Goal: Task Accomplishment & Management: Complete application form

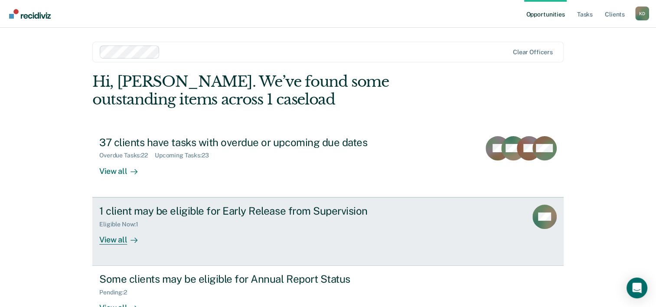
scroll to position [26, 0]
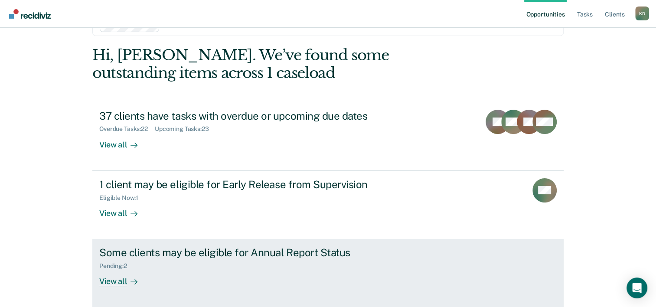
click at [187, 259] on div "Pending : 2" at bounding box center [251, 264] width 304 height 11
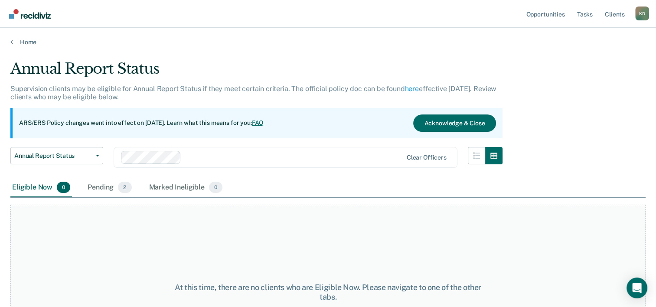
scroll to position [72, 0]
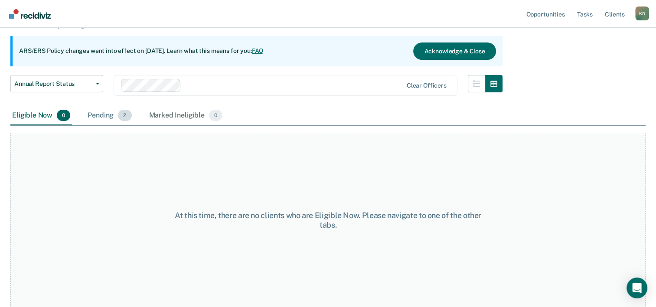
click at [109, 112] on div "Pending 2" at bounding box center [109, 115] width 47 height 19
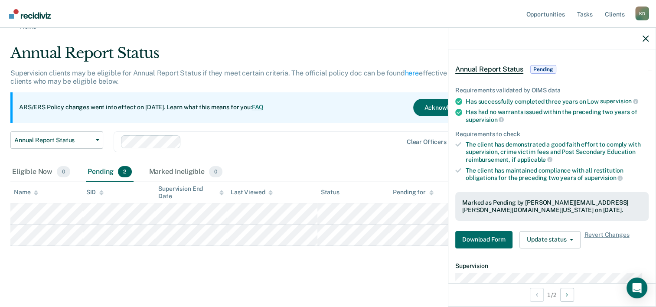
scroll to position [29, 0]
click at [541, 243] on button "Update status" at bounding box center [549, 239] width 61 height 17
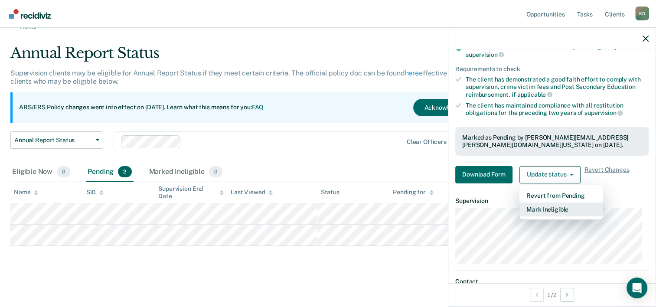
scroll to position [95, 0]
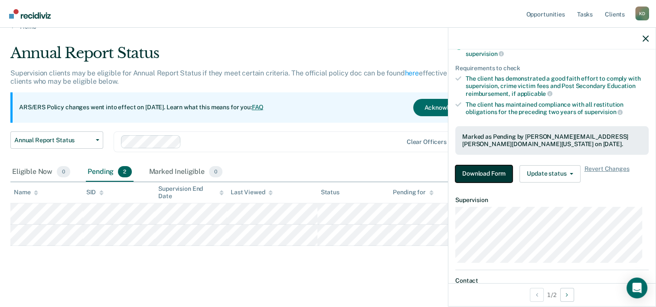
click at [475, 170] on button "Download Form" at bounding box center [483, 173] width 57 height 17
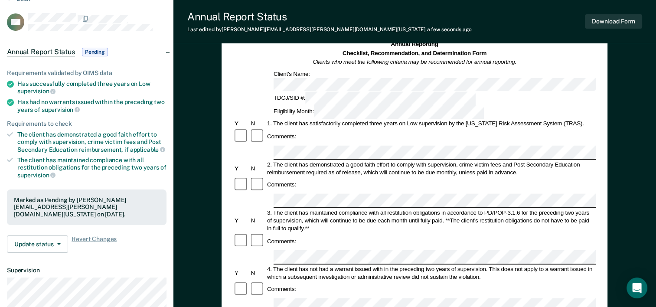
scroll to position [43, 0]
click at [546, 233] on div "Comments:" at bounding box center [414, 241] width 362 height 16
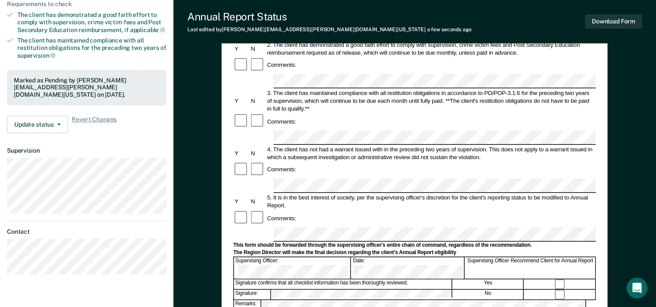
scroll to position [164, 0]
click at [600, 18] on button "Download Form" at bounding box center [613, 21] width 57 height 14
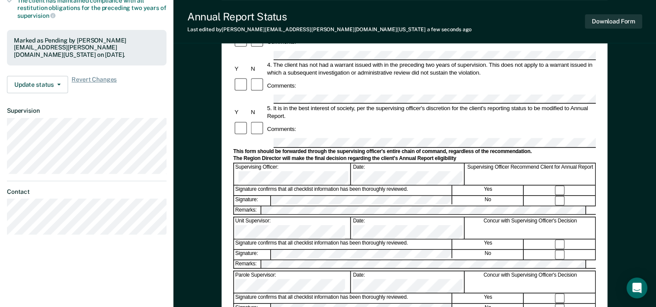
scroll to position [203, 0]
click at [603, 24] on button "Download Form" at bounding box center [613, 21] width 57 height 14
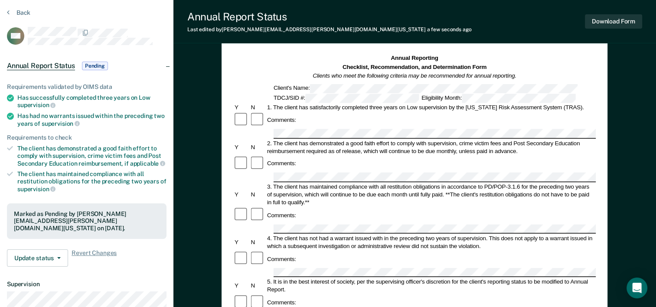
scroll to position [0, 0]
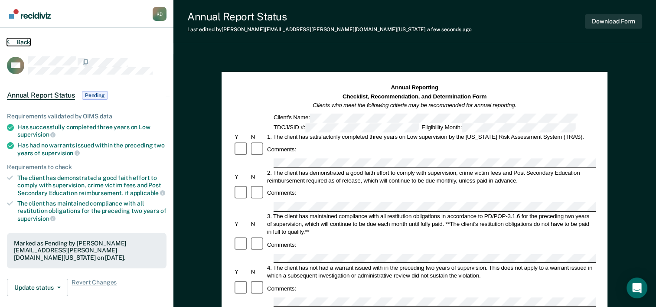
click at [17, 43] on button "Back" at bounding box center [18, 42] width 23 height 8
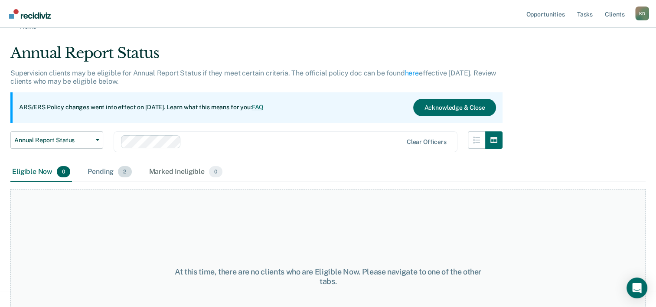
click at [95, 170] on div "Pending 2" at bounding box center [109, 172] width 47 height 19
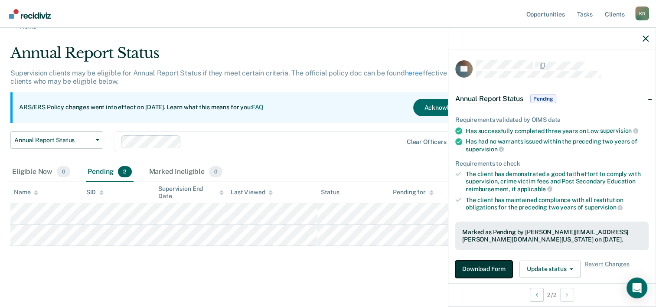
click at [492, 261] on button "Download Form" at bounding box center [483, 269] width 57 height 17
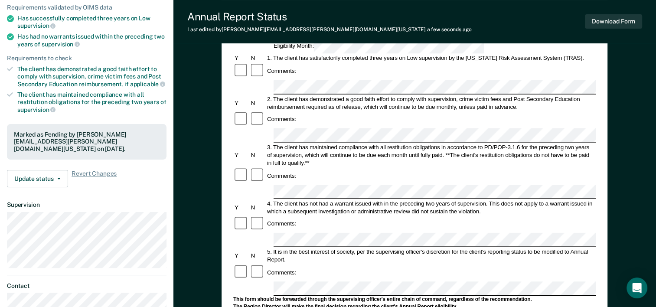
scroll to position [109, 0]
click at [286, 217] on form "Annual Reporting Checklist, Recommendation, and Determination Form Clients who …" at bounding box center [414, 279] width 362 height 611
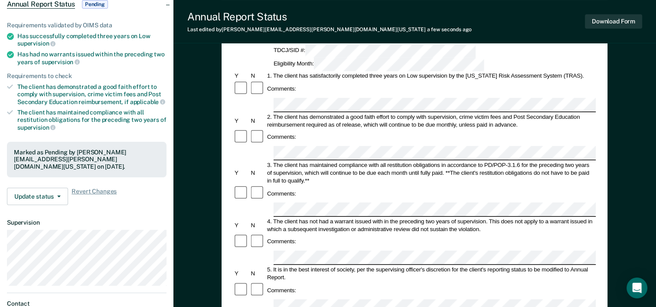
scroll to position [91, 0]
click at [252, 281] on div at bounding box center [258, 289] width 16 height 16
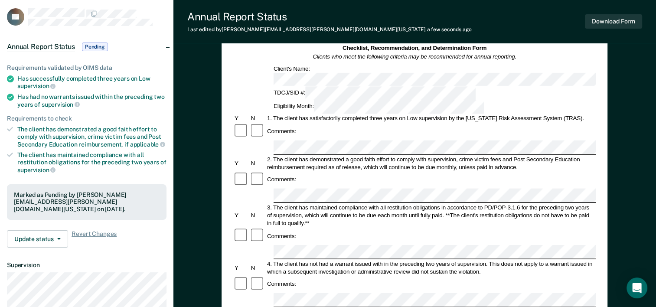
scroll to position [48, 0]
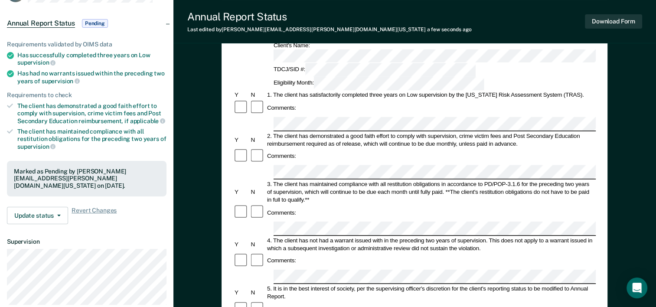
scroll to position [72, 0]
click at [486, 300] on div "Comments:" at bounding box center [414, 308] width 362 height 16
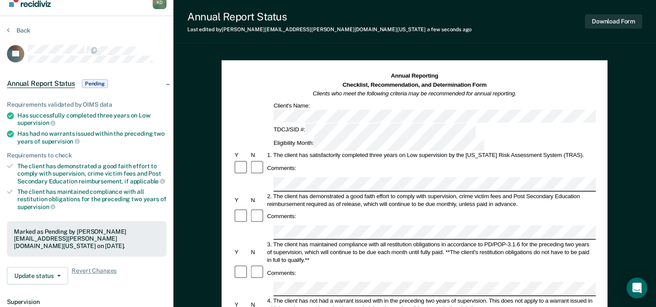
scroll to position [0, 0]
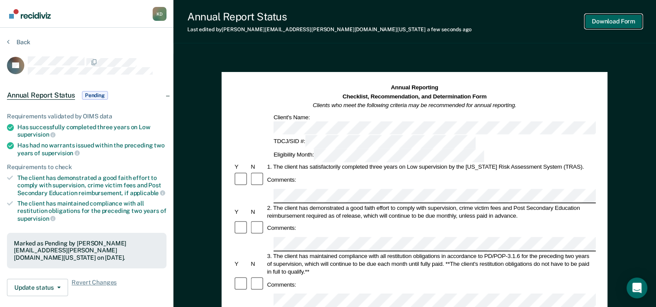
click at [598, 18] on button "Download Form" at bounding box center [613, 21] width 57 height 14
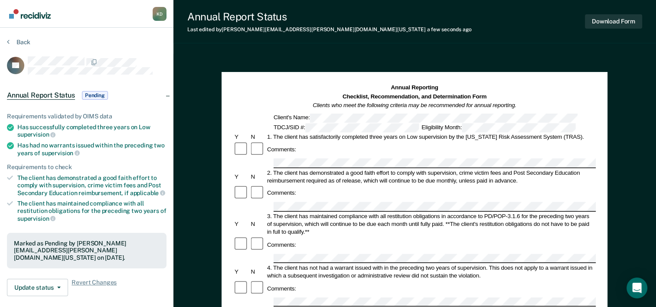
click at [408, 11] on div "Annual Report Status Last edited by Kenneth.Davis@tdcj.texas.gov a few seconds …" at bounding box center [414, 21] width 483 height 43
click at [20, 43] on button "Back" at bounding box center [18, 42] width 23 height 8
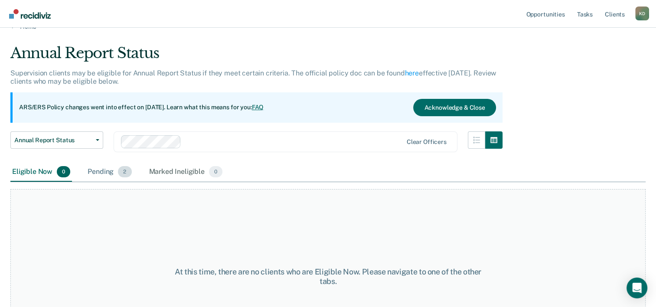
click at [113, 173] on div "Pending 2" at bounding box center [109, 172] width 47 height 19
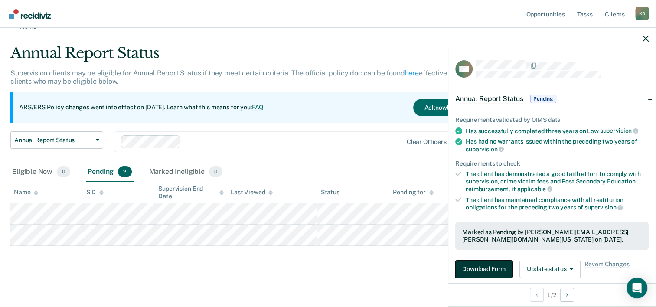
click at [499, 261] on button "Download Form" at bounding box center [483, 269] width 57 height 17
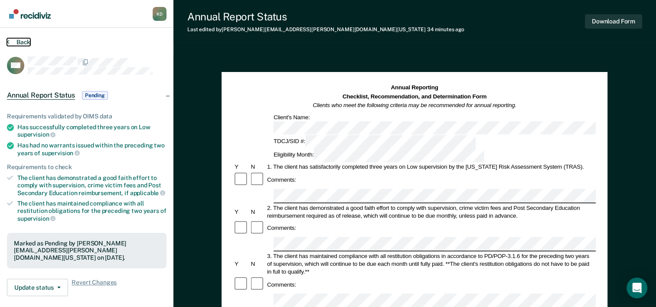
click at [14, 40] on button "Back" at bounding box center [18, 42] width 23 height 8
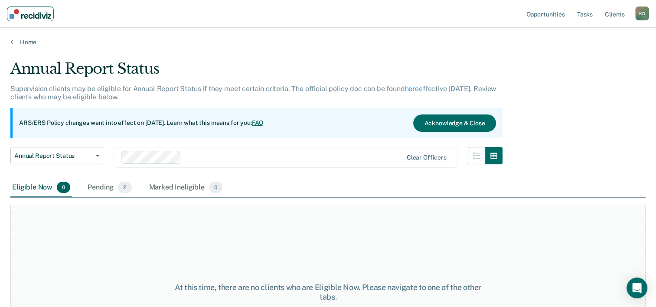
click at [29, 11] on img "Main navigation" at bounding box center [31, 14] width 42 height 10
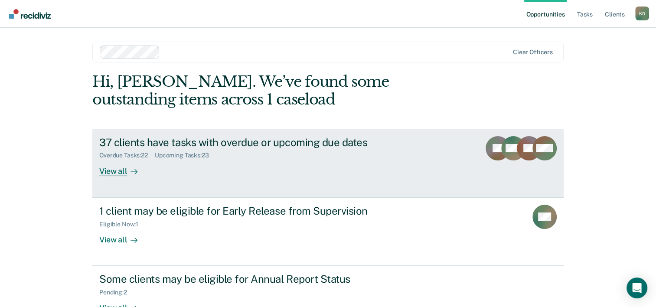
click at [118, 173] on div "View all" at bounding box center [123, 167] width 49 height 17
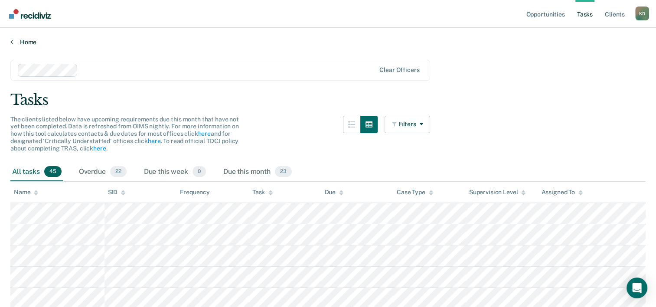
click at [26, 42] on link "Home" at bounding box center [327, 42] width 635 height 8
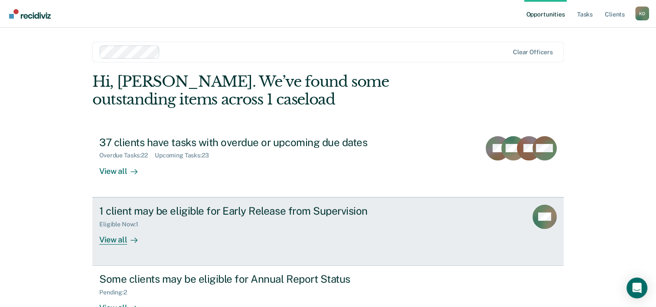
click at [109, 242] on div "View all" at bounding box center [123, 236] width 49 height 17
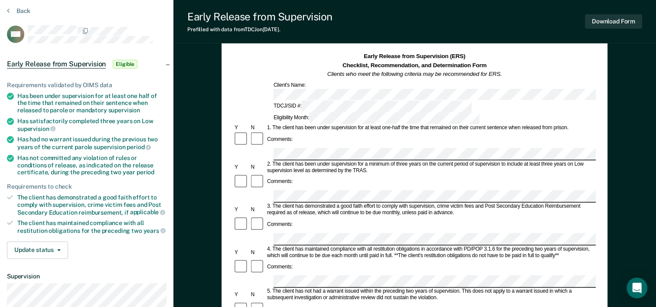
click at [517, 216] on div "Comments:" at bounding box center [414, 230] width 362 height 29
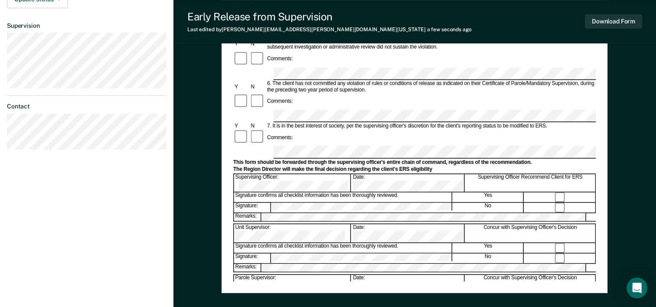
scroll to position [282, 0]
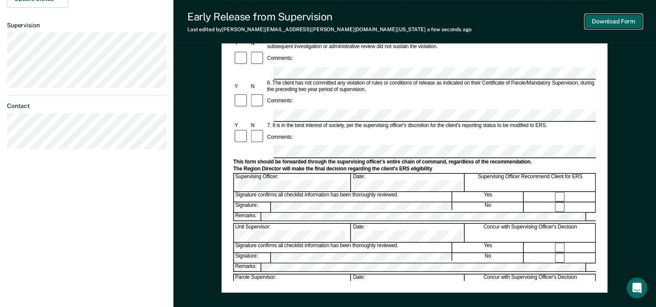
click at [607, 18] on button "Download Form" at bounding box center [613, 21] width 57 height 14
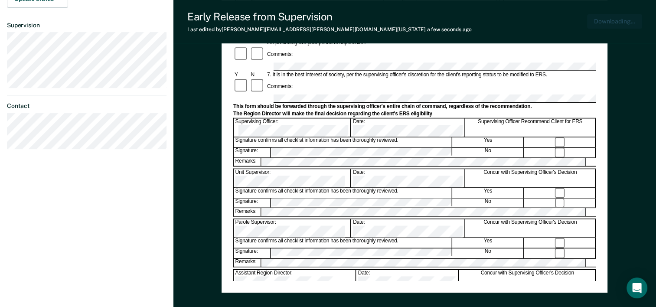
scroll to position [332, 0]
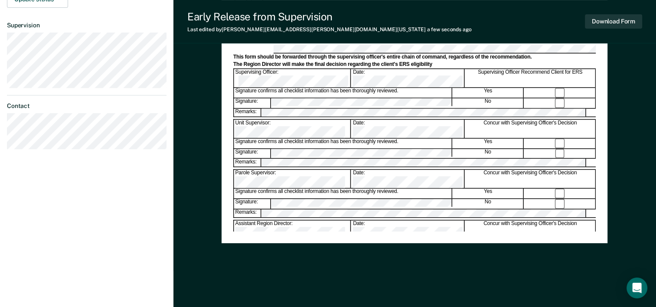
click at [388, 34] on div "Early Release from Supervision Last edited by Kenneth.Davis@tdcj.texas.gov a fe…" at bounding box center [414, 21] width 483 height 43
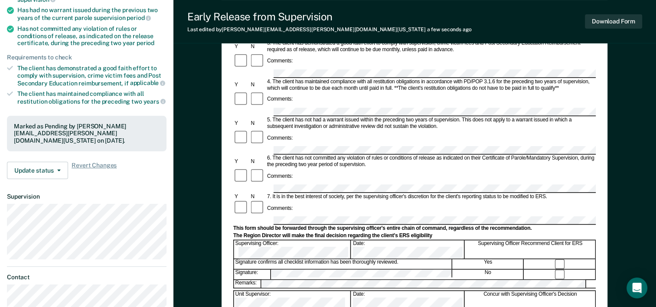
scroll to position [0, 0]
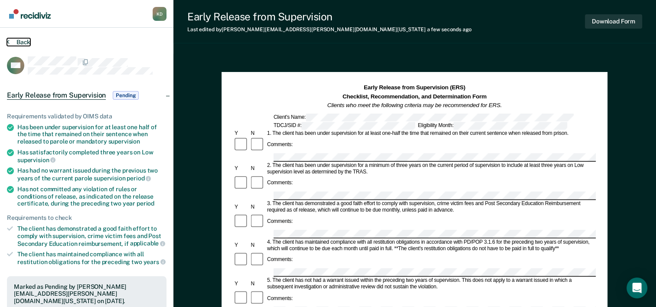
click at [27, 40] on button "Back" at bounding box center [18, 42] width 23 height 8
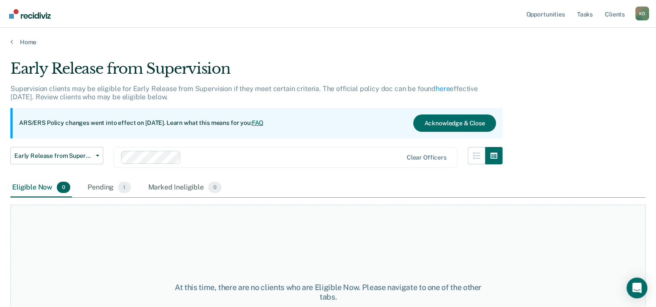
click at [21, 46] on main "Early Release from Supervision Supervision clients may be eligible for Early Re…" at bounding box center [328, 175] width 656 height 258
drag, startPoint x: 21, startPoint y: 46, endPoint x: 21, endPoint y: 40, distance: 5.2
click at [21, 40] on link "Home" at bounding box center [327, 42] width 635 height 8
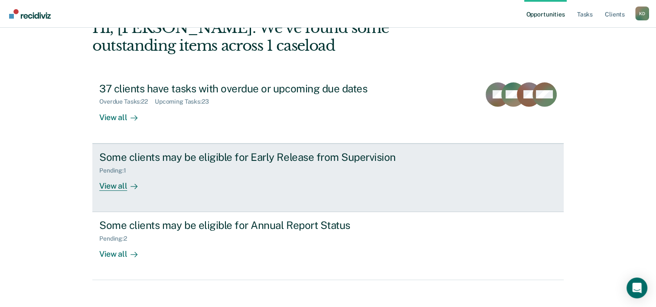
scroll to position [57, 0]
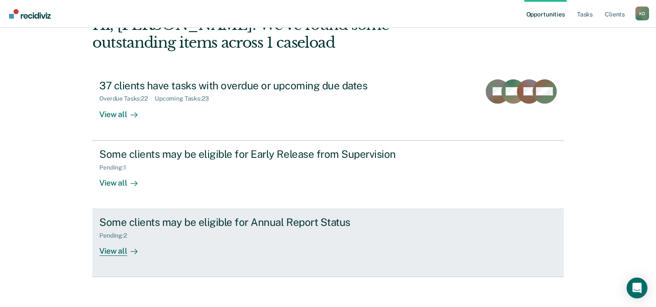
click at [127, 253] on div at bounding box center [132, 251] width 10 height 10
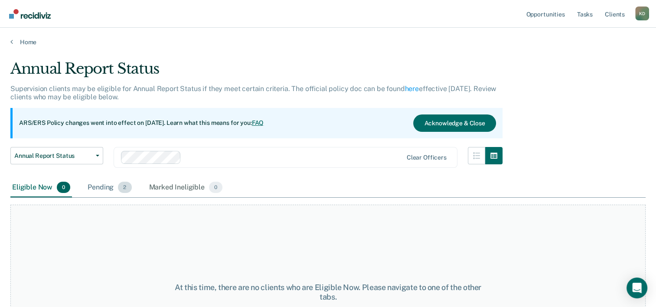
click at [111, 191] on div "Pending 2" at bounding box center [109, 187] width 47 height 19
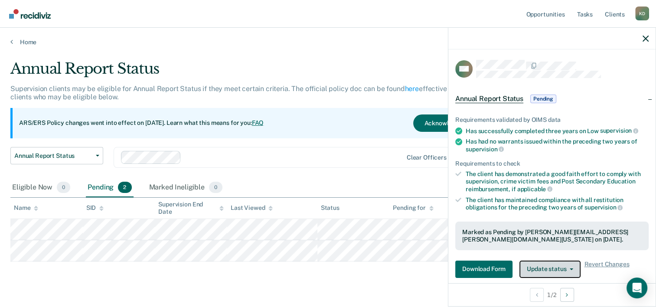
click at [546, 264] on button "Update status" at bounding box center [549, 269] width 61 height 17
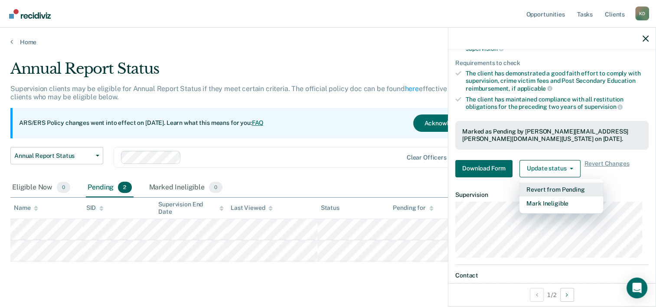
scroll to position [67, 0]
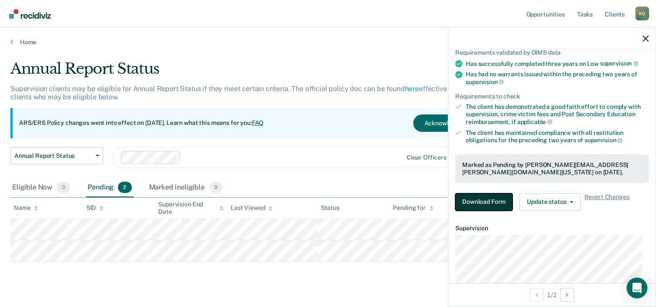
click at [478, 196] on button "Download Form" at bounding box center [483, 201] width 57 height 17
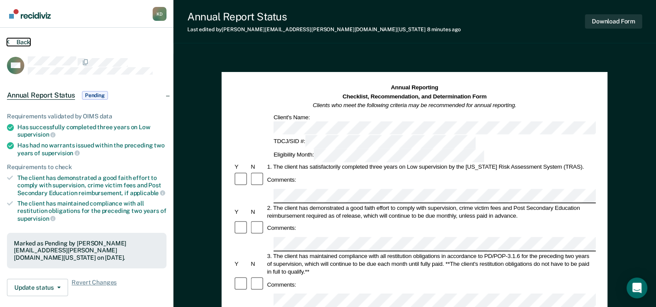
click at [29, 40] on button "Back" at bounding box center [18, 42] width 23 height 8
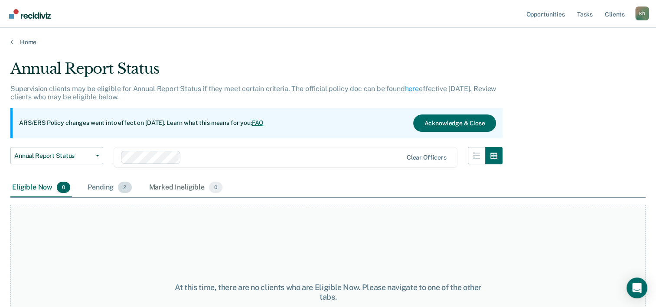
click at [111, 192] on div "Pending 2" at bounding box center [109, 187] width 47 height 19
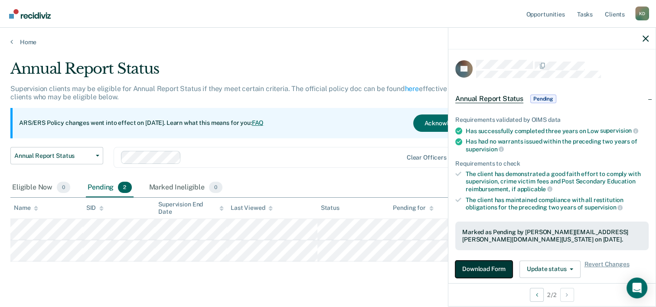
click at [476, 271] on button "Download Form" at bounding box center [483, 269] width 57 height 17
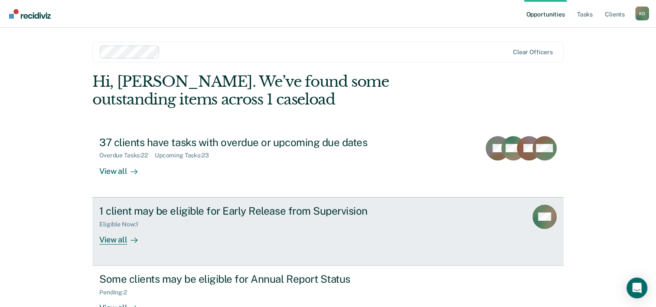
click at [116, 240] on div "View all" at bounding box center [123, 236] width 49 height 17
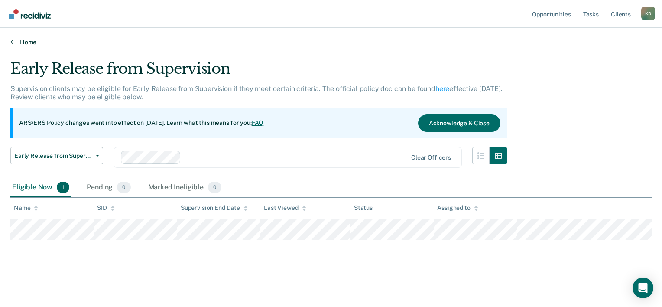
click at [32, 39] on link "Home" at bounding box center [331, 42] width 642 height 8
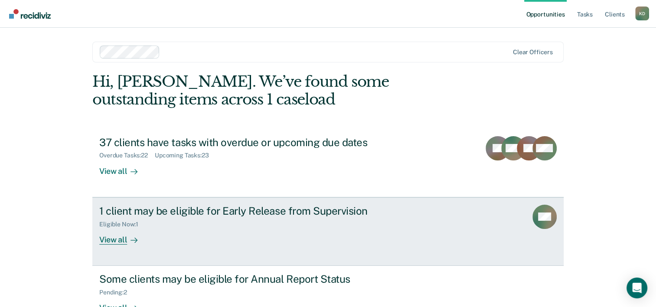
scroll to position [61, 0]
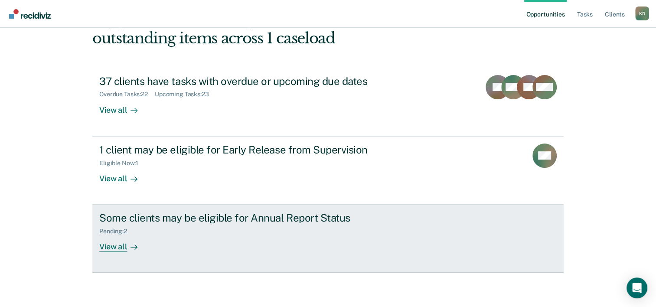
click at [147, 223] on div "Some clients may be eligible for Annual Report Status" at bounding box center [251, 218] width 304 height 13
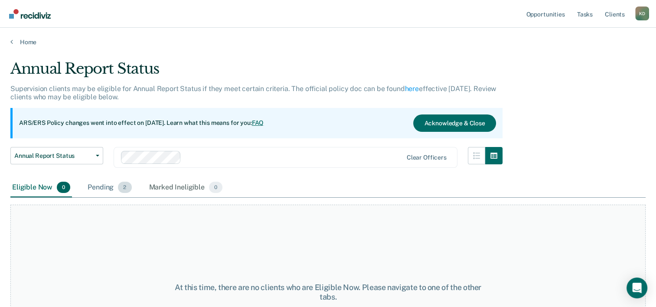
click at [101, 182] on div "Pending 2" at bounding box center [109, 187] width 47 height 19
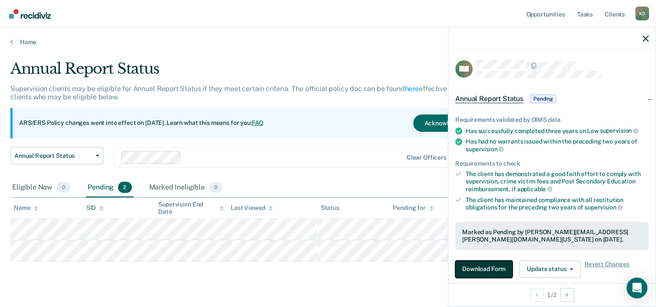
click at [489, 263] on button "Download Form" at bounding box center [483, 269] width 57 height 17
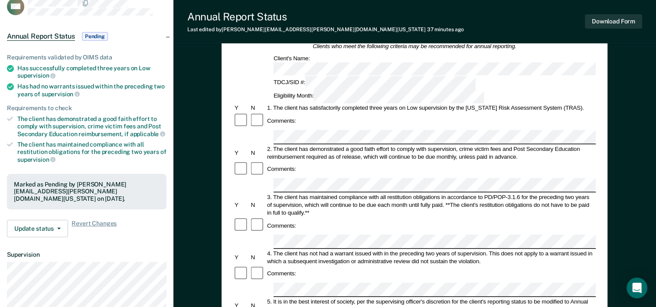
scroll to position [55, 0]
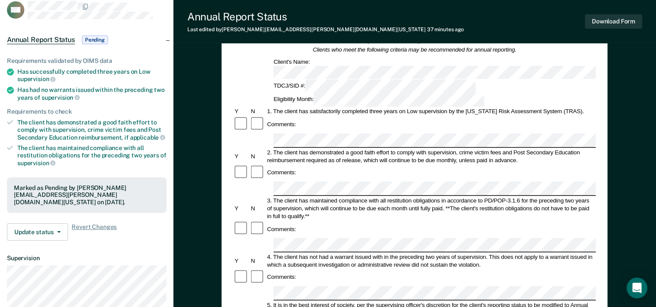
click at [596, 95] on div "Annual Reporting Checklist, Recommendation, and Determination Form Clients who …" at bounding box center [415, 267] width 386 height 503
click at [616, 147] on div "Annual Reporting Checklist, Recommendation, and Determination Form Clients who …" at bounding box center [414, 292] width 483 height 589
click at [273, 238] on div at bounding box center [516, 245] width 489 height 14
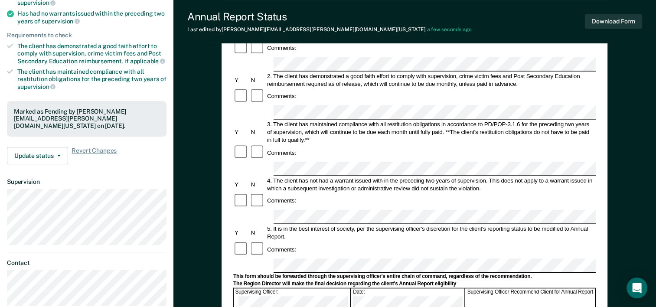
scroll to position [134, 0]
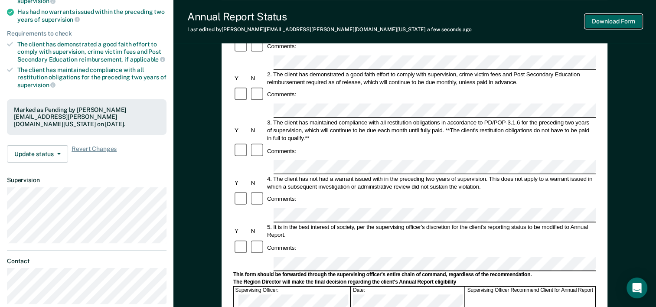
click at [612, 20] on button "Download Form" at bounding box center [613, 21] width 57 height 14
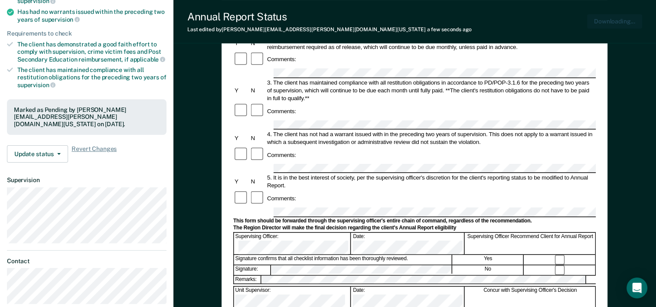
scroll to position [0, 0]
click at [626, 86] on div "Annual Reporting Checklist, Recommendation, and Determination Form Clients who …" at bounding box center [414, 214] width 483 height 589
